Goal: Transaction & Acquisition: Purchase product/service

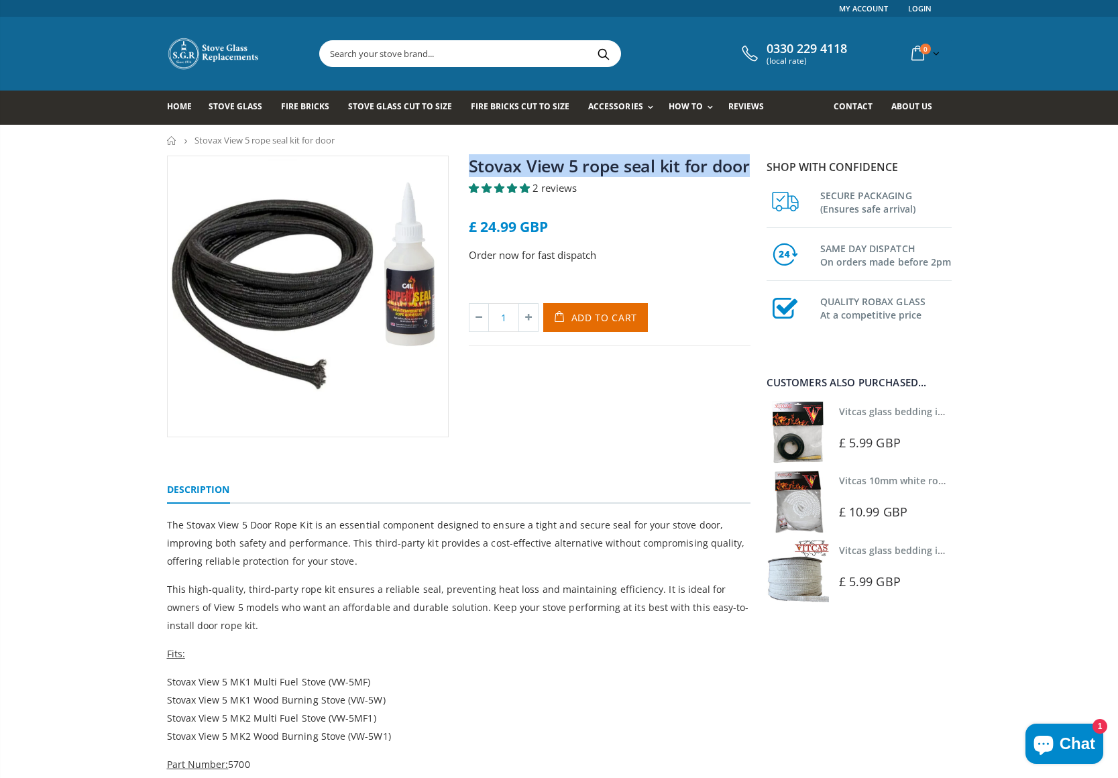
drag, startPoint x: 749, startPoint y: 166, endPoint x: 470, endPoint y: 166, distance: 279.0
click at [470, 166] on div "Stovax View 5 rope seal kit for door 2 reviews £ 24.99 GBP Order now for fast d…" at bounding box center [610, 297] width 302 height 282
copy link "Stovax View 5 rope seal kit for door"
